Goal: Information Seeking & Learning: Learn about a topic

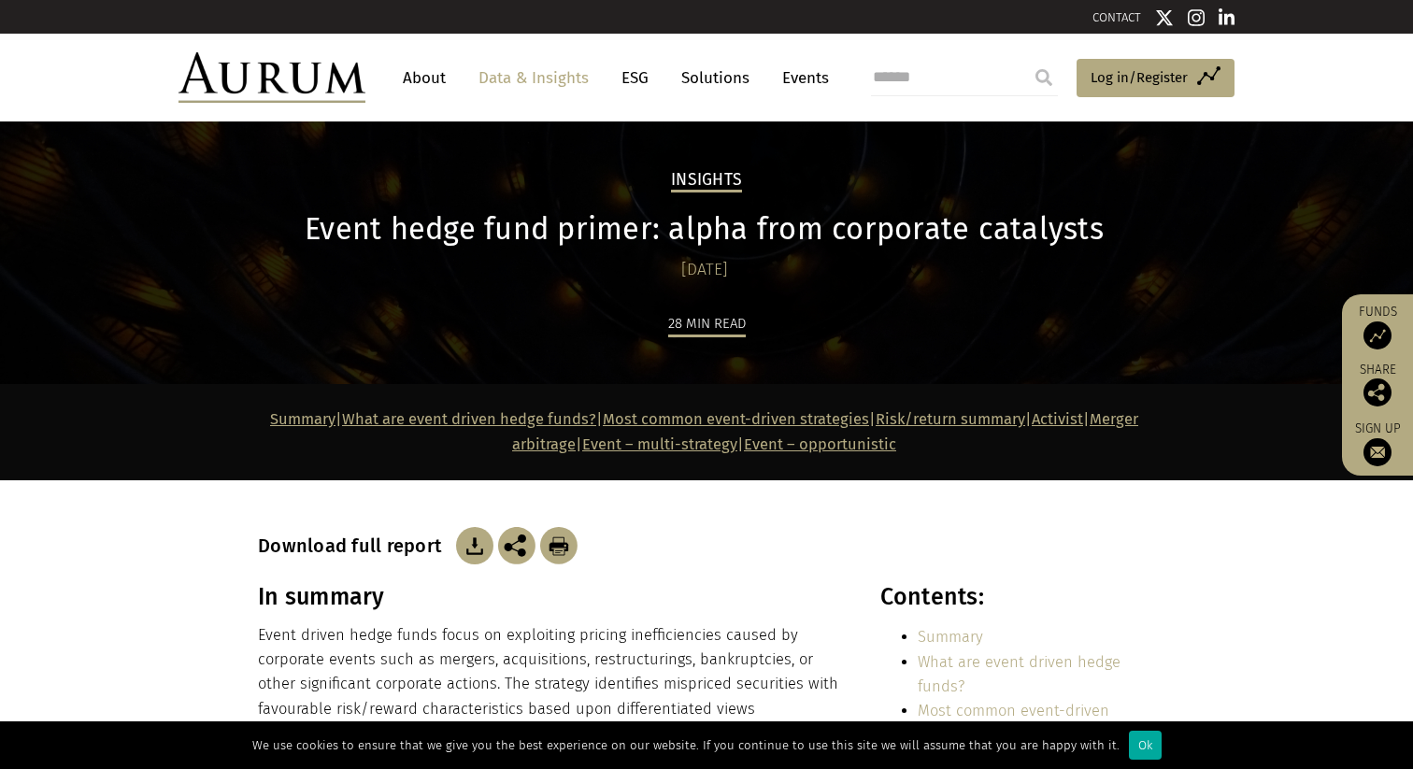
click at [411, 76] on link "About" at bounding box center [424, 78] width 62 height 35
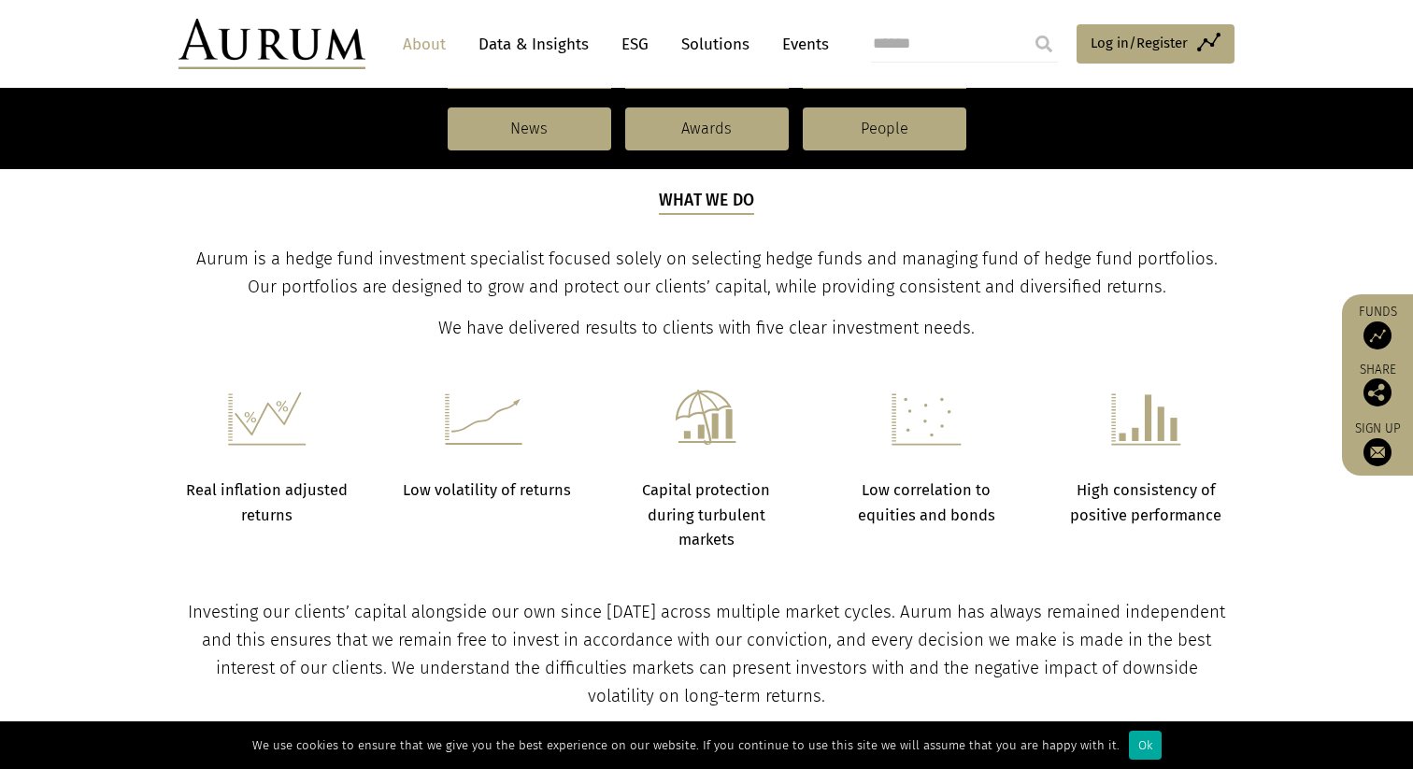
scroll to position [682, 0]
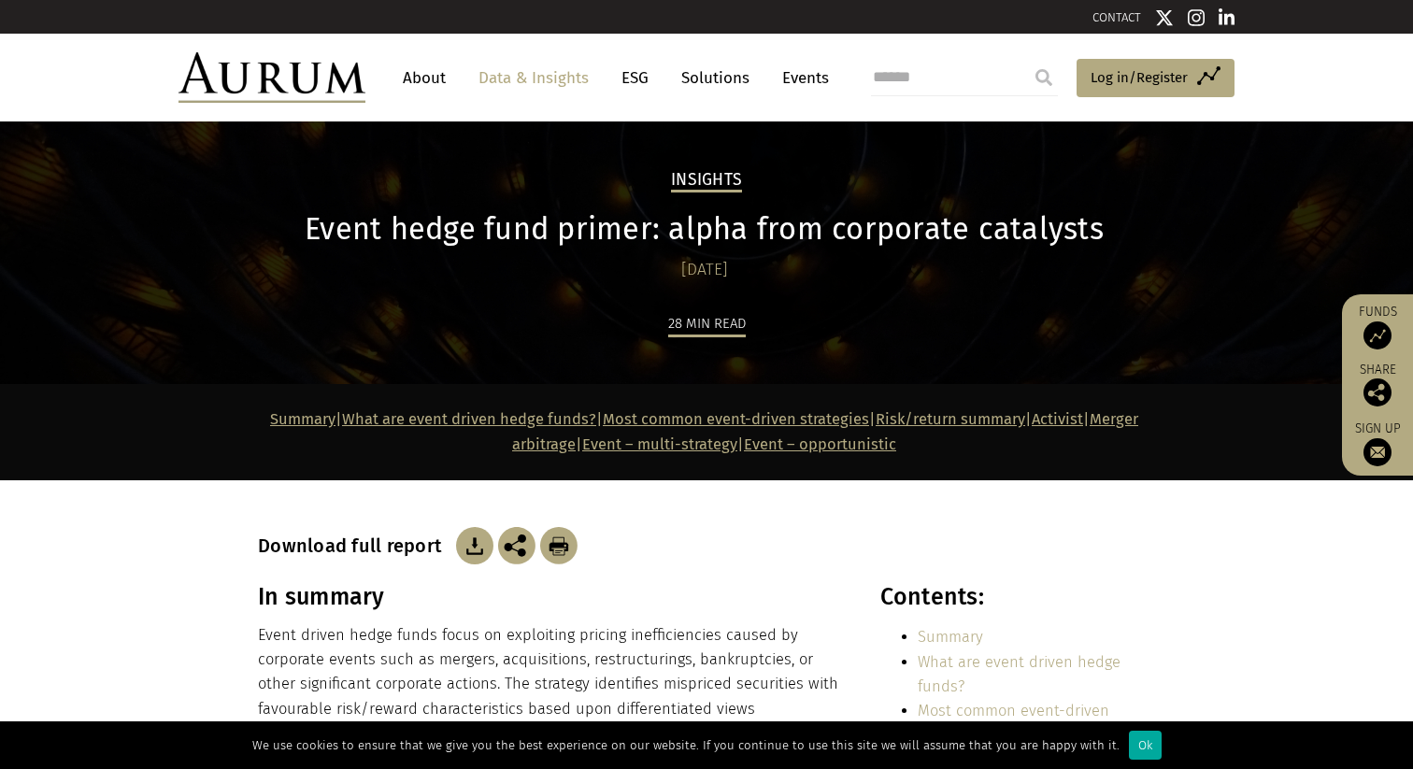
click at [198, 408] on section "Summary | What are event driven hedge funds? | Most common event-driven strateg…" at bounding box center [706, 432] width 1413 height 96
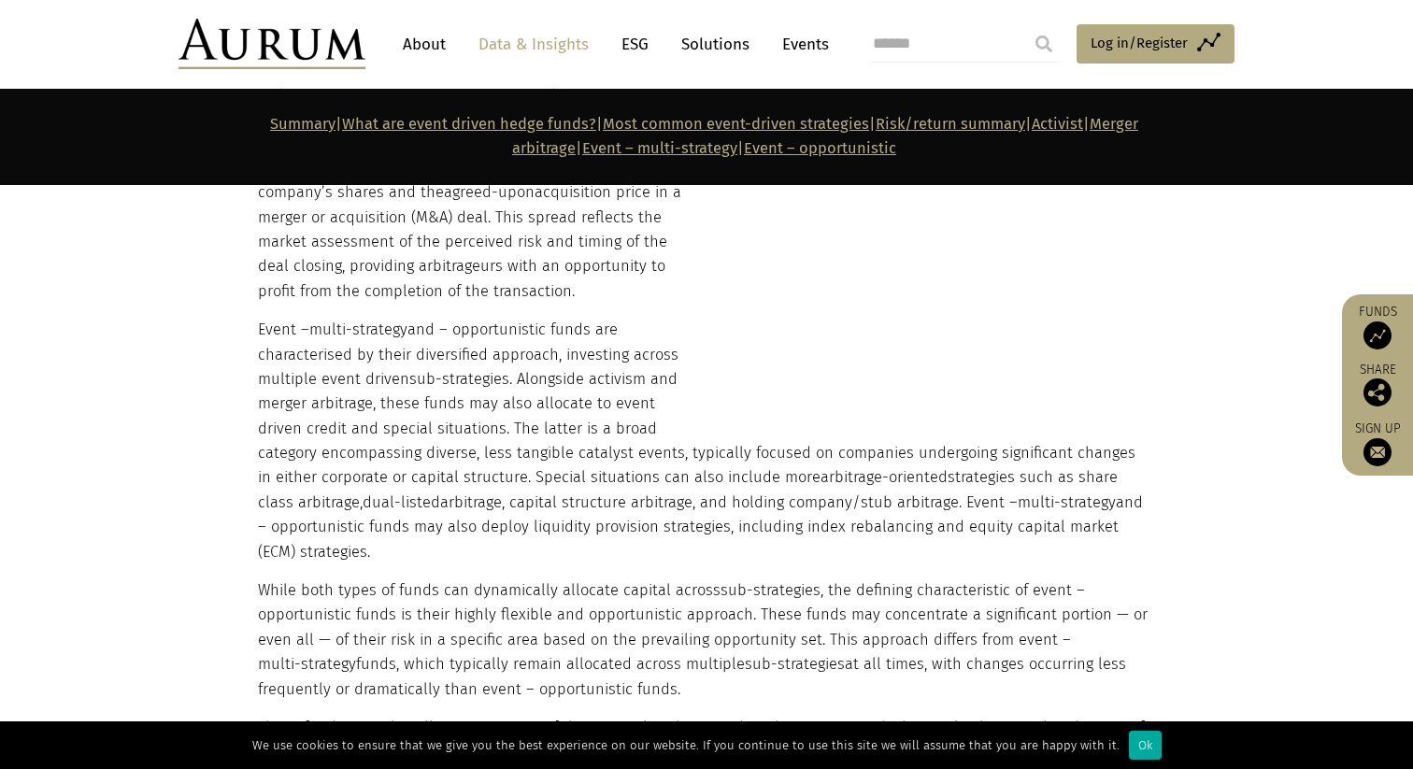
scroll to position [2160, 0]
